Goal: Information Seeking & Learning: Learn about a topic

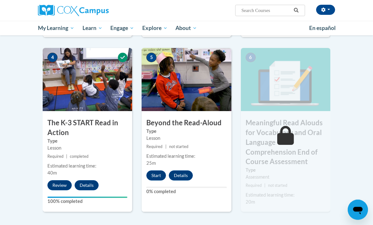
scroll to position [334, 0]
click at [151, 174] on button "Start" at bounding box center [156, 176] width 20 height 10
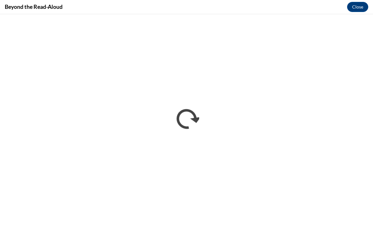
scroll to position [354, 0]
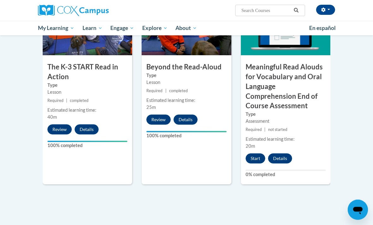
scroll to position [390, 0]
click at [259, 157] on button "Start" at bounding box center [256, 159] width 20 height 10
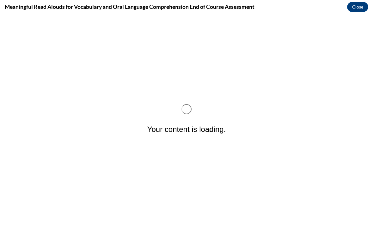
scroll to position [0, 0]
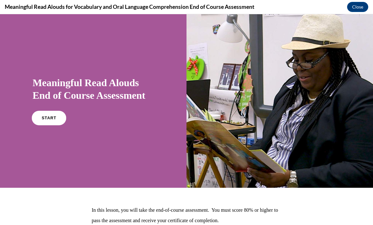
click at [47, 116] on span "START" at bounding box center [49, 118] width 15 height 5
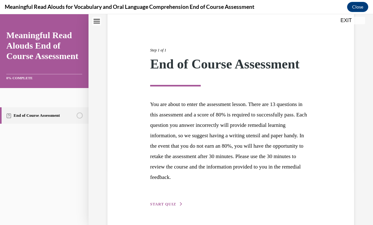
scroll to position [54, 0]
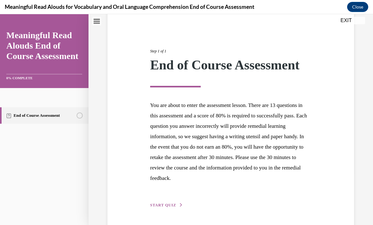
click at [174, 208] on button "START QUIZ" at bounding box center [166, 206] width 33 height 6
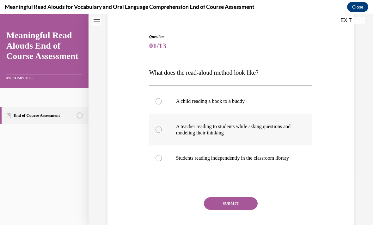
click at [278, 129] on p "A teacher reading to students while asking questions and modeling their thinking" at bounding box center [236, 130] width 121 height 13
click at [162, 129] on input "A teacher reading to students while asking questions and modeling their thinking" at bounding box center [159, 130] width 6 height 6
radio input "true"
click at [240, 210] on button "SUBMIT" at bounding box center [231, 204] width 54 height 13
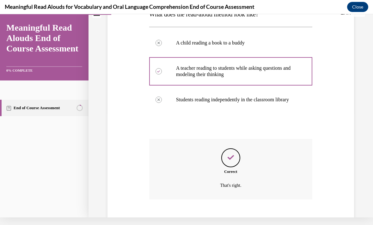
scroll to position [120, 0]
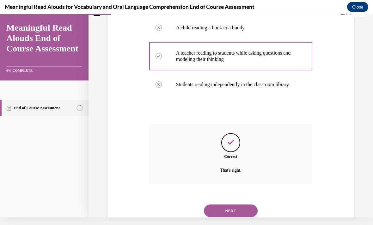
click at [245, 210] on button "NEXT" at bounding box center [231, 211] width 54 height 13
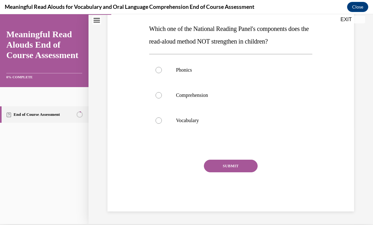
scroll to position [69, 0]
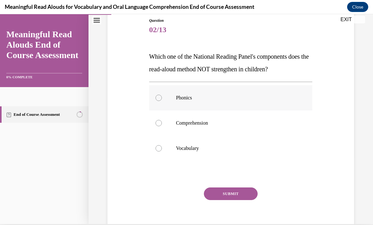
click at [187, 100] on p "Phonics" at bounding box center [236, 98] width 121 height 6
click at [162, 100] on input "Phonics" at bounding box center [159, 98] width 6 height 6
radio input "true"
click at [237, 194] on button "SUBMIT" at bounding box center [231, 194] width 54 height 13
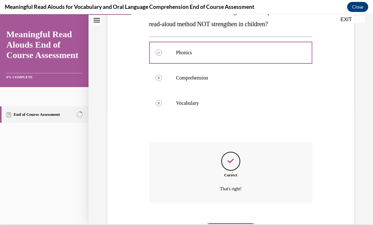
scroll to position [120, 0]
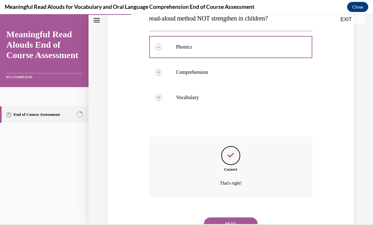
click at [240, 218] on button "NEXT" at bounding box center [231, 224] width 54 height 13
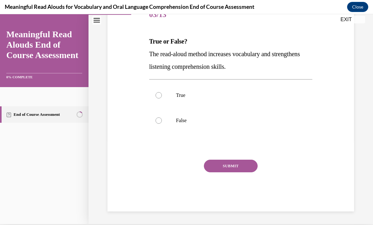
scroll to position [57, 0]
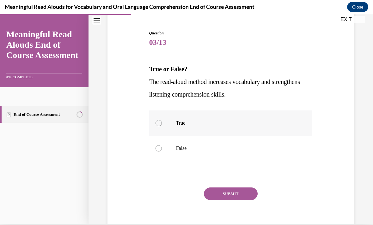
click at [189, 126] on label "True" at bounding box center [230, 123] width 163 height 25
click at [162, 126] on input "True" at bounding box center [159, 123] width 6 height 6
radio input "true"
click at [239, 193] on button "SUBMIT" at bounding box center [231, 194] width 54 height 13
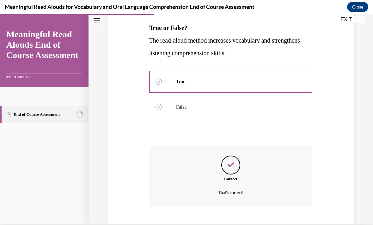
scroll to position [107, 0]
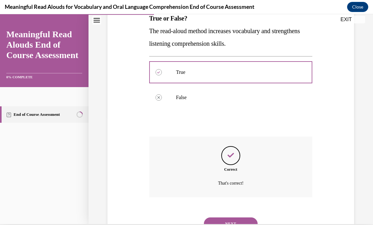
click at [236, 218] on button "NEXT" at bounding box center [231, 224] width 54 height 13
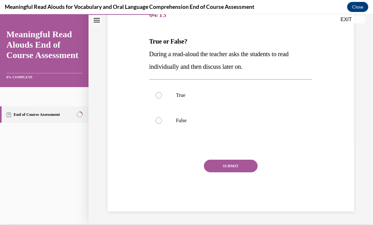
scroll to position [57, 0]
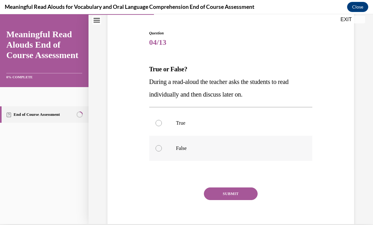
click at [181, 148] on p "False" at bounding box center [236, 148] width 121 height 6
click at [162, 148] on input "False" at bounding box center [159, 148] width 6 height 6
radio input "true"
click at [235, 193] on button "SUBMIT" at bounding box center [231, 194] width 54 height 13
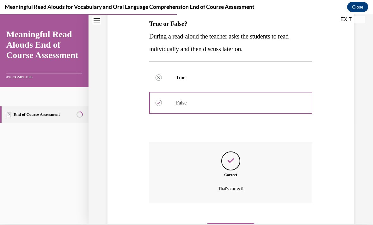
scroll to position [107, 0]
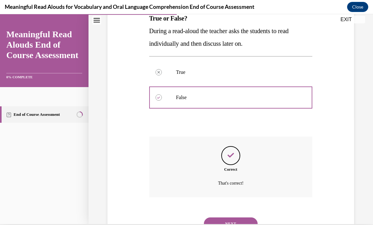
click at [244, 218] on button "NEXT" at bounding box center [231, 224] width 54 height 13
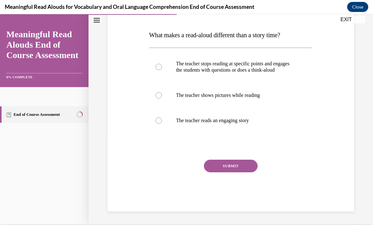
scroll to position [69, 0]
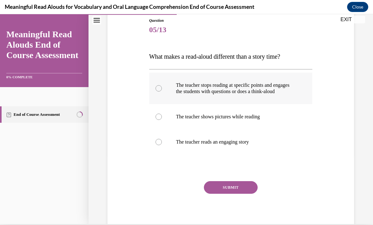
click at [247, 91] on p "The teacher stops reading at specific points and engages the students with ques…" at bounding box center [236, 88] width 121 height 13
click at [162, 91] on input "The teacher stops reading at specific points and engages the students with ques…" at bounding box center [159, 88] width 6 height 6
radio input "true"
click at [237, 194] on button "SUBMIT" at bounding box center [231, 187] width 54 height 13
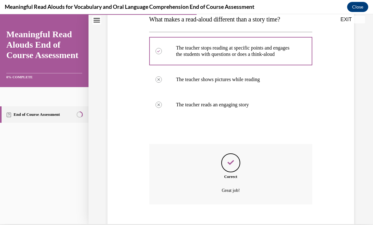
scroll to position [120, 0]
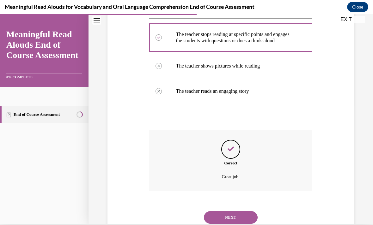
click at [236, 217] on button "NEXT" at bounding box center [231, 217] width 54 height 13
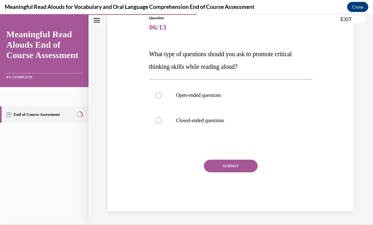
scroll to position [44, 0]
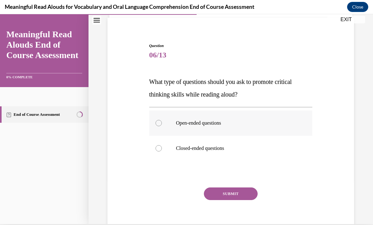
click at [211, 126] on p "Open-ended questions" at bounding box center [236, 123] width 121 height 6
click at [162, 126] on input "Open-ended questions" at bounding box center [159, 123] width 6 height 6
radio input "true"
click at [240, 194] on button "SUBMIT" at bounding box center [231, 194] width 54 height 13
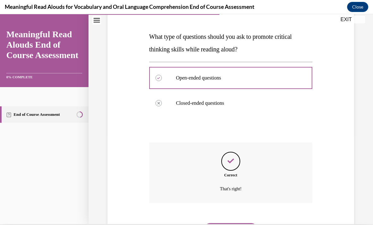
scroll to position [95, 0]
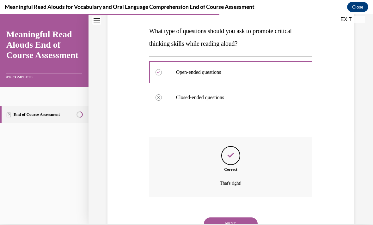
click at [236, 218] on button "NEXT" at bounding box center [231, 224] width 54 height 13
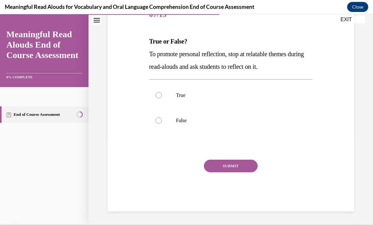
scroll to position [57, 0]
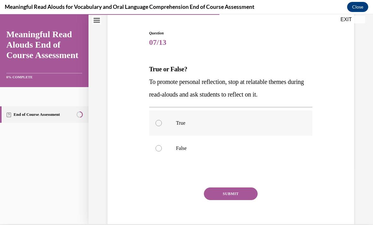
click at [179, 120] on p "True" at bounding box center [236, 123] width 121 height 6
click at [162, 120] on input "True" at bounding box center [159, 123] width 6 height 6
radio input "true"
click at [236, 194] on button "SUBMIT" at bounding box center [231, 194] width 54 height 13
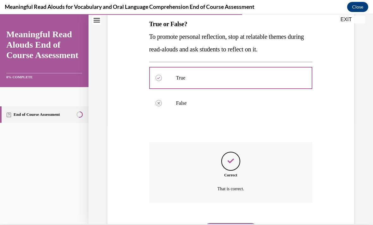
scroll to position [107, 0]
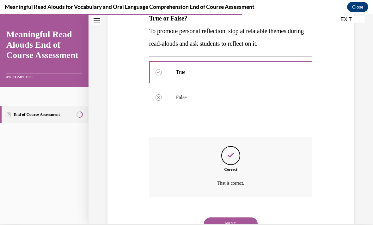
click at [237, 218] on button "NEXT" at bounding box center [231, 224] width 54 height 13
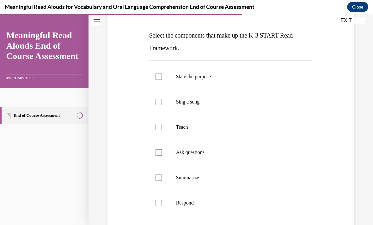
scroll to position [91, 0]
click at [200, 79] on p "State the purpose" at bounding box center [236, 77] width 121 height 6
click at [162, 79] on input "State the purpose" at bounding box center [159, 77] width 6 height 6
checkbox input "true"
click at [179, 133] on label "Teach" at bounding box center [230, 127] width 163 height 25
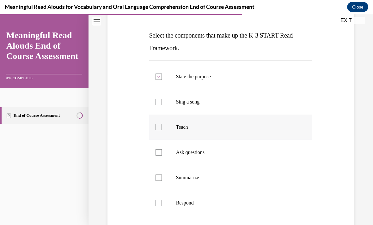
click at [162, 131] on input "Teach" at bounding box center [159, 127] width 6 height 6
checkbox input "true"
click at [201, 161] on label "Ask questions" at bounding box center [230, 152] width 163 height 25
click at [162, 156] on input "Ask questions" at bounding box center [159, 153] width 6 height 6
checkbox input "true"
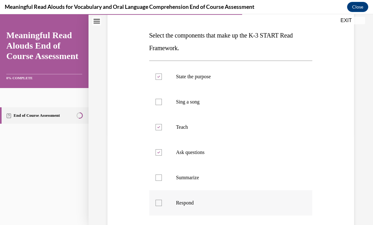
click at [192, 208] on label "Respond" at bounding box center [230, 203] width 163 height 25
click at [162, 206] on input "Respond" at bounding box center [159, 203] width 6 height 6
checkbox input "true"
click at [180, 225] on p "Tie" at bounding box center [236, 228] width 121 height 6
click at [162, 225] on input "Tie" at bounding box center [159, 228] width 6 height 6
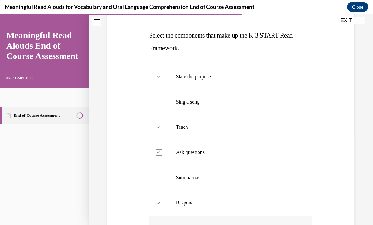
checkbox input "true"
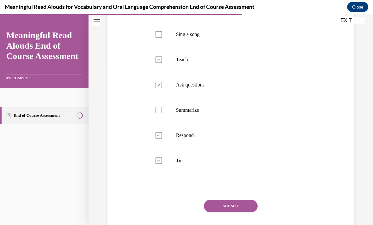
click at [237, 209] on button "SUBMIT" at bounding box center [231, 206] width 54 height 13
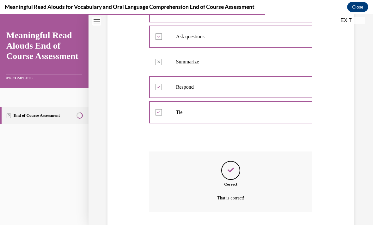
scroll to position [221, 0]
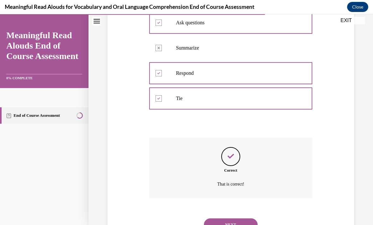
click at [242, 219] on button "NEXT" at bounding box center [231, 225] width 54 height 13
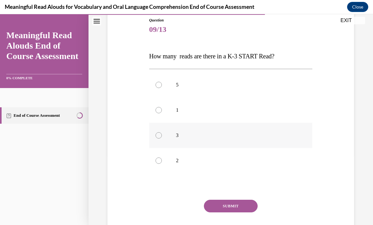
click at [162, 136] on label "3" at bounding box center [230, 135] width 163 height 25
click at [162, 136] on input "3" at bounding box center [159, 135] width 6 height 6
radio input "true"
click at [232, 201] on button "SUBMIT" at bounding box center [231, 206] width 54 height 13
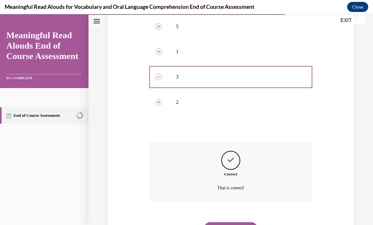
scroll to position [133, 0]
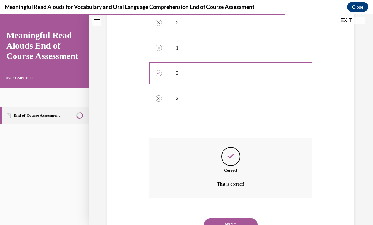
click at [229, 219] on button "NEXT" at bounding box center [231, 225] width 54 height 13
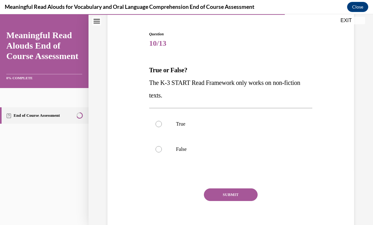
scroll to position [55, 0]
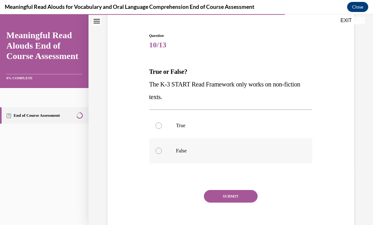
click at [173, 155] on label "False" at bounding box center [230, 150] width 163 height 25
click at [162, 154] on input "False" at bounding box center [159, 151] width 6 height 6
radio input "true"
click at [228, 199] on button "SUBMIT" at bounding box center [231, 196] width 54 height 13
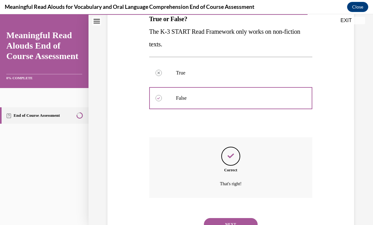
scroll to position [107, 0]
click at [220, 220] on button "NEXT" at bounding box center [231, 225] width 54 height 13
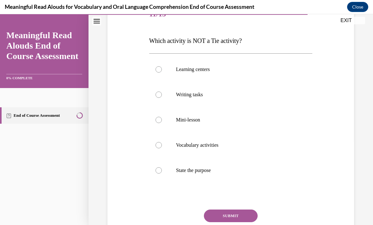
scroll to position [86, 0]
click at [209, 172] on p "State the purpose" at bounding box center [236, 171] width 121 height 6
click at [162, 172] on input "State the purpose" at bounding box center [159, 171] width 6 height 6
radio input "true"
click at [242, 215] on button "SUBMIT" at bounding box center [231, 216] width 54 height 13
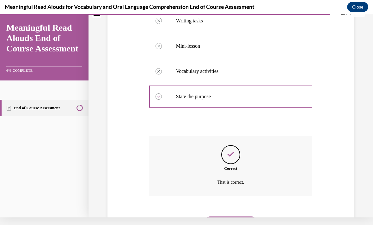
scroll to position [158, 0]
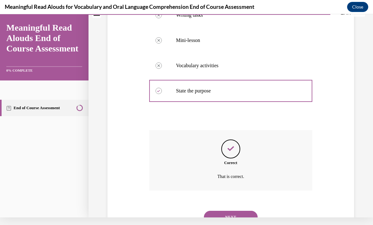
click at [239, 211] on button "NEXT" at bounding box center [231, 217] width 54 height 13
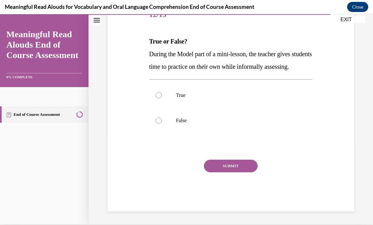
scroll to position [69, 0]
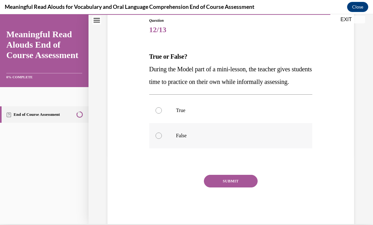
click at [184, 139] on p "False" at bounding box center [236, 136] width 121 height 6
click at [162, 139] on input "False" at bounding box center [159, 136] width 6 height 6
radio input "true"
click at [245, 188] on button "SUBMIT" at bounding box center [231, 181] width 54 height 13
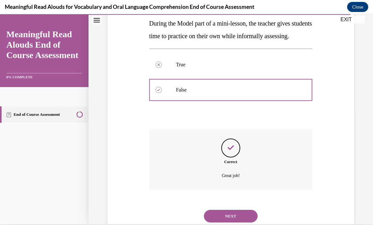
scroll to position [120, 0]
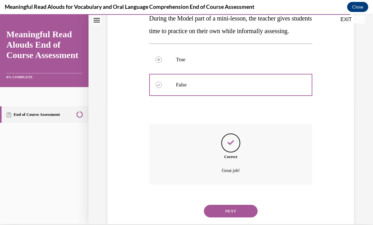
click at [237, 216] on button "NEXT" at bounding box center [231, 211] width 54 height 13
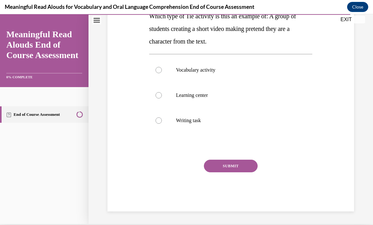
scroll to position [0, 0]
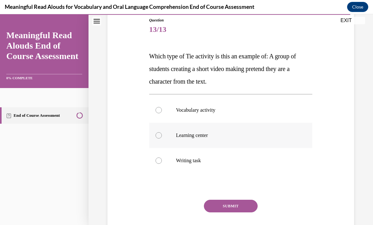
click at [199, 138] on p "Learning center" at bounding box center [236, 135] width 121 height 6
click at [162, 138] on input "Learning center" at bounding box center [159, 135] width 6 height 6
radio input "true"
click at [239, 206] on button "SUBMIT" at bounding box center [231, 206] width 54 height 13
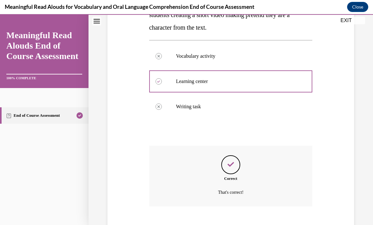
scroll to position [133, 0]
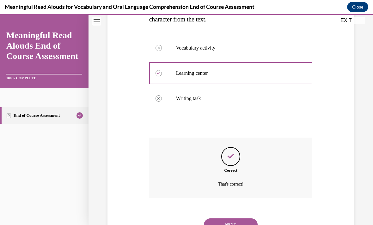
click at [239, 220] on button "NEXT" at bounding box center [231, 225] width 54 height 13
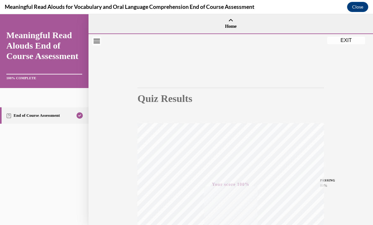
scroll to position [0, 0]
click at [347, 41] on button "EXIT" at bounding box center [346, 40] width 38 height 8
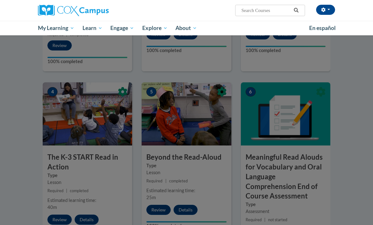
scroll to position [300, 0]
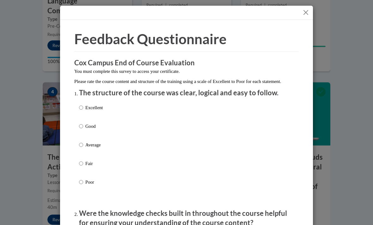
click at [114, 107] on div "Excellent Good Average Fair Poor" at bounding box center [186, 152] width 215 height 103
click at [80, 109] on input "Excellent" at bounding box center [81, 107] width 4 height 7
radio input "true"
click at [80, 109] on input "Excellent" at bounding box center [81, 107] width 4 height 7
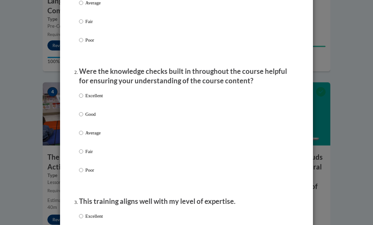
scroll to position [142, 0]
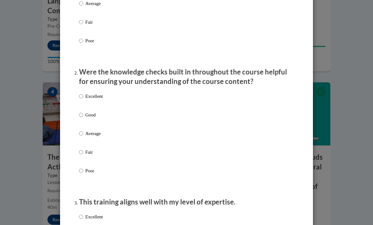
click at [84, 94] on label "Excellent" at bounding box center [91, 101] width 24 height 17
click at [83, 94] on input "Excellent" at bounding box center [81, 96] width 4 height 7
radio input "true"
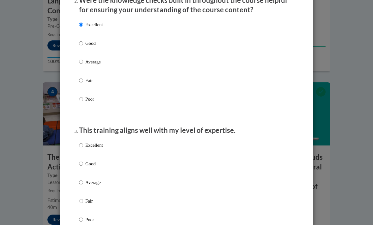
scroll to position [214, 0]
click at [93, 144] on p "Excellent" at bounding box center [93, 145] width 17 height 7
click at [83, 144] on input "Excellent" at bounding box center [81, 145] width 4 height 7
radio input "true"
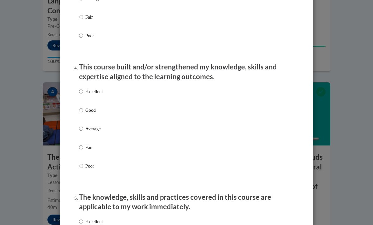
scroll to position [397, 0]
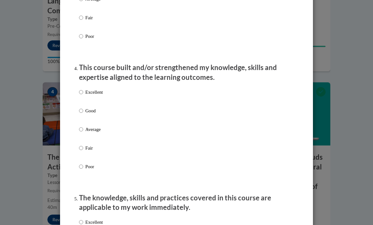
click at [83, 91] on input "Excellent" at bounding box center [81, 92] width 4 height 7
radio input "true"
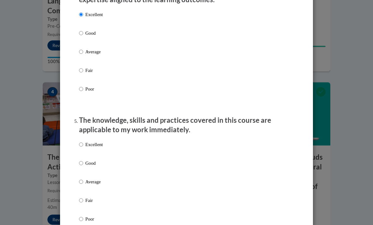
scroll to position [476, 0]
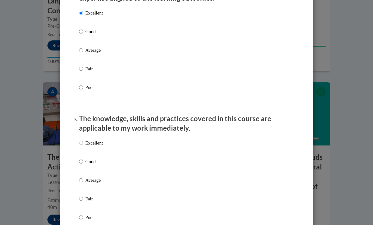
click at [83, 140] on input "Excellent" at bounding box center [81, 143] width 4 height 7
radio input "true"
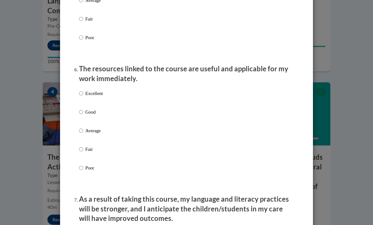
scroll to position [656, 0]
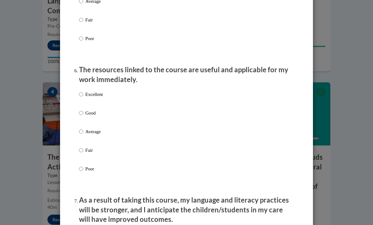
click at [83, 91] on input "Excellent" at bounding box center [81, 94] width 4 height 7
radio input "true"
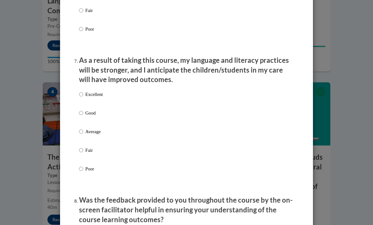
scroll to position [791, 0]
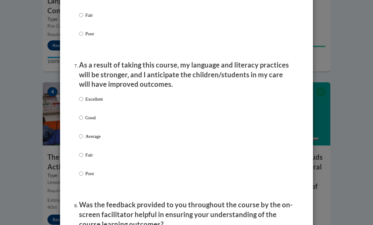
click at [83, 96] on input "Excellent" at bounding box center [81, 99] width 4 height 7
radio input "true"
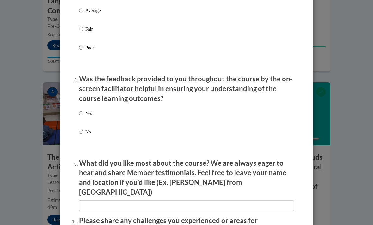
scroll to position [917, 0]
click at [79, 110] on input "Yes" at bounding box center [81, 113] width 4 height 7
radio input "true"
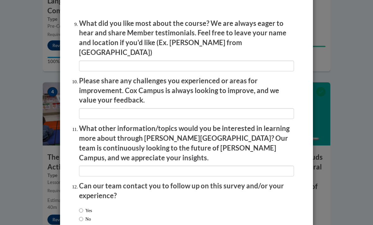
scroll to position [1057, 0]
click at [79, 216] on input "No" at bounding box center [81, 219] width 4 height 7
radio input "true"
